Goal: Find specific page/section: Find specific page/section

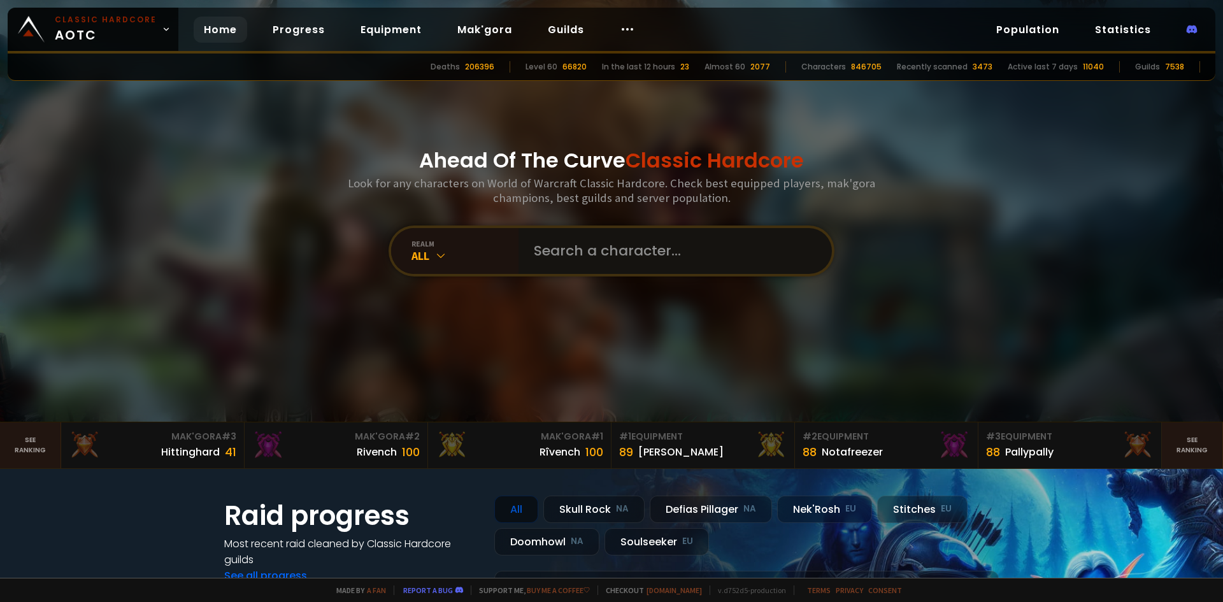
click at [582, 247] on input "text" at bounding box center [671, 251] width 291 height 46
type input "anaelia"
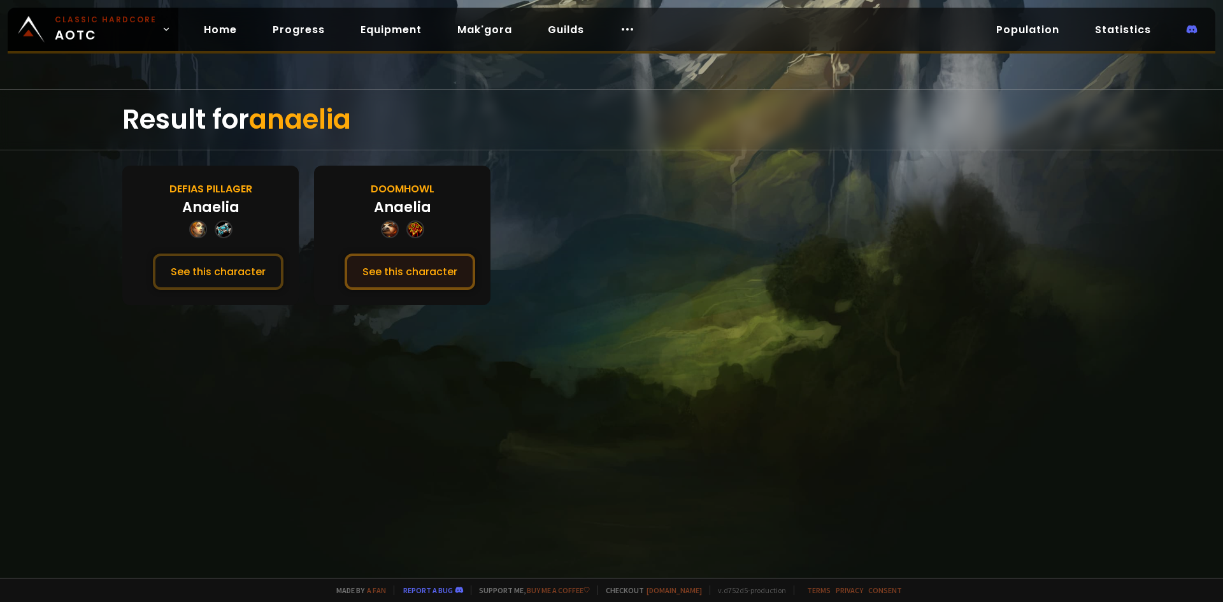
click at [387, 272] on button "See this character" at bounding box center [410, 272] width 131 height 36
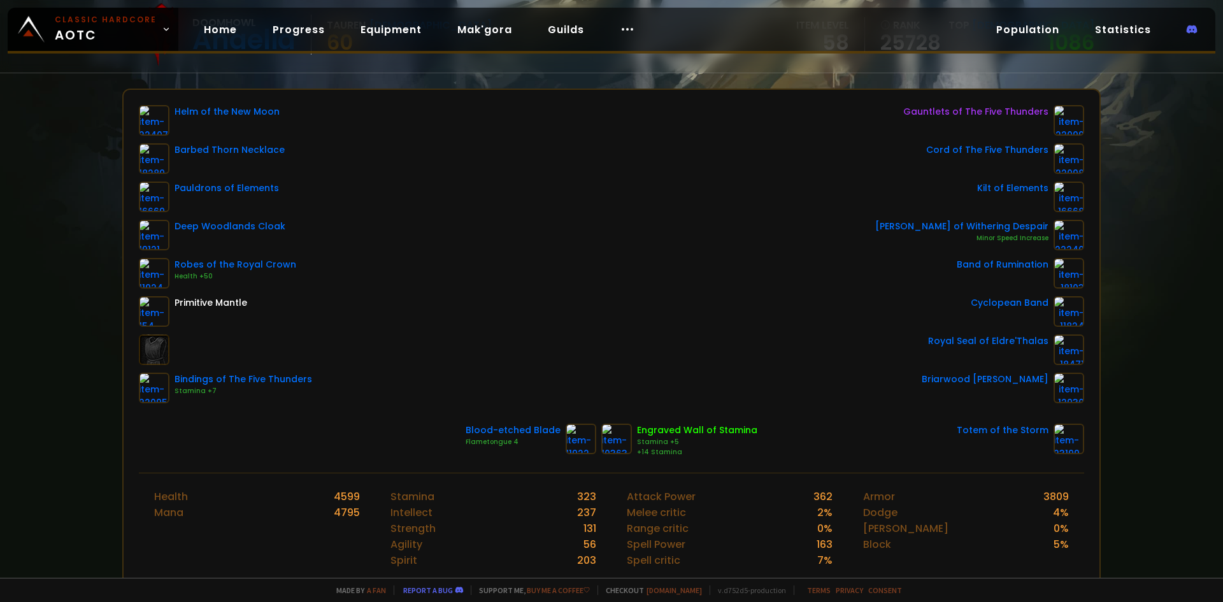
scroll to position [64, 0]
